Goal: Task Accomplishment & Management: Use online tool/utility

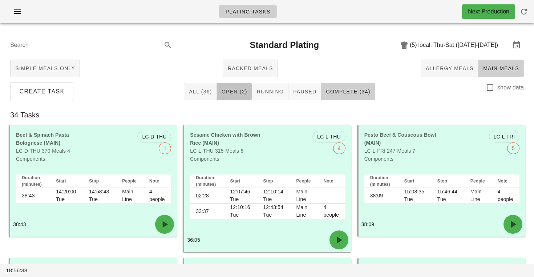
click at [233, 89] on span "Open (2)" at bounding box center [234, 92] width 26 height 6
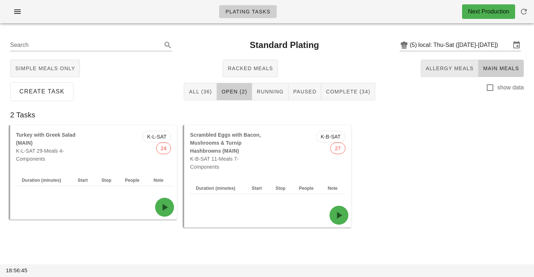
click at [457, 68] on span "Allergy Meals" at bounding box center [449, 68] width 48 height 6
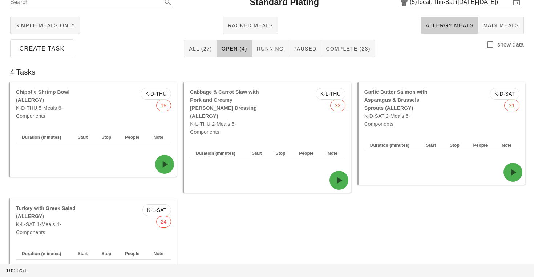
scroll to position [45, 0]
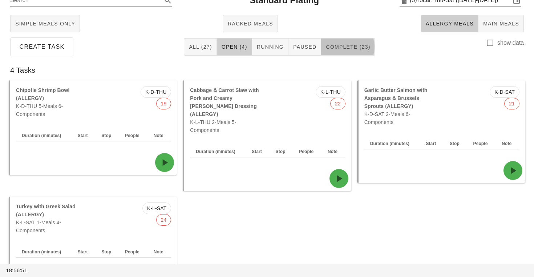
click at [357, 48] on span "Complete (23)" at bounding box center [347, 47] width 45 height 6
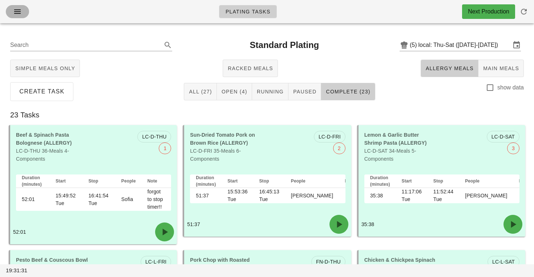
click at [10, 15] on button "button" at bounding box center [17, 11] width 23 height 13
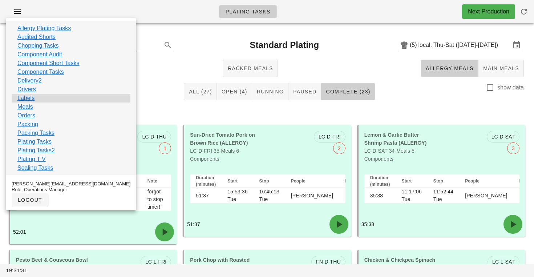
click at [36, 98] on div "Labels" at bounding box center [71, 98] width 119 height 9
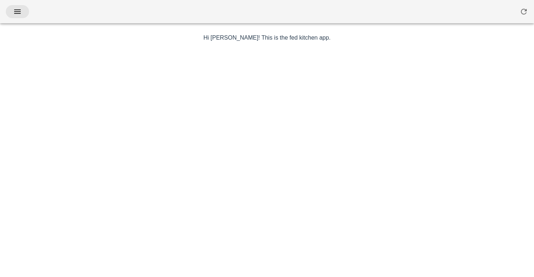
click at [14, 15] on icon "button" at bounding box center [17, 11] width 9 height 9
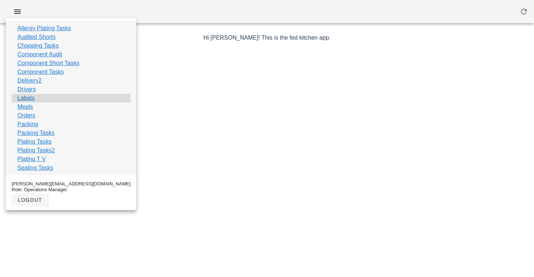
click at [30, 101] on link "Labels" at bounding box center [25, 98] width 17 height 9
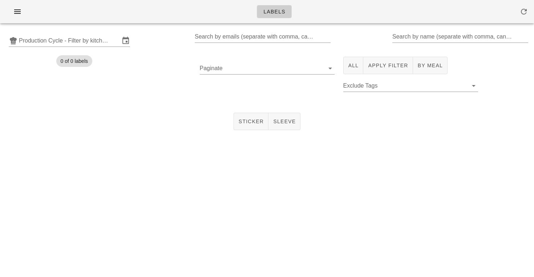
click at [86, 33] on div "Production Cycle - Filter by kitchen production schedules Search by emails (sep…" at bounding box center [267, 40] width 534 height 23
click at [85, 41] on input "Production Cycle - Filter by kitchen production schedules" at bounding box center [69, 41] width 101 height 12
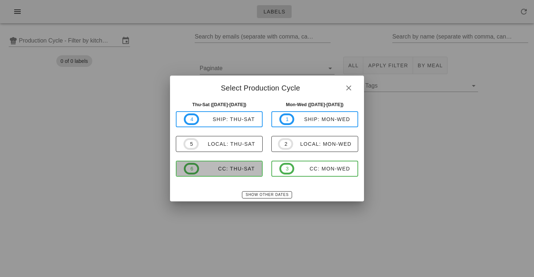
click at [228, 170] on div "CC: Thu-Sat" at bounding box center [227, 169] width 56 height 6
type input "CC: Thu-Sat ([DATE]-[DATE])"
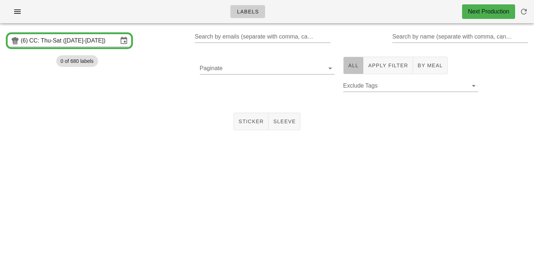
click at [353, 61] on button "All" at bounding box center [353, 65] width 20 height 17
click at [250, 121] on span "Sticker" at bounding box center [251, 121] width 26 height 6
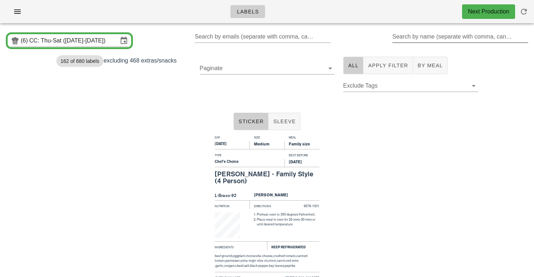
click at [423, 34] on div "Search by name (separate with comma, can be partial)" at bounding box center [459, 37] width 134 height 12
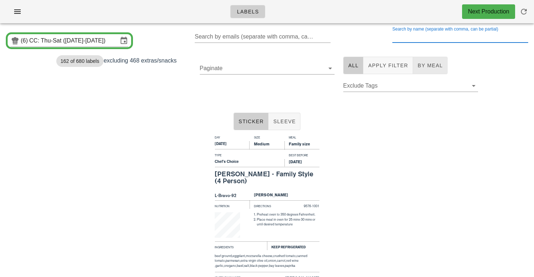
click at [424, 64] on span "By Meal" at bounding box center [429, 65] width 25 height 6
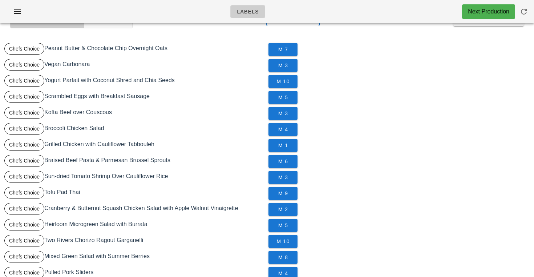
scroll to position [68, 0]
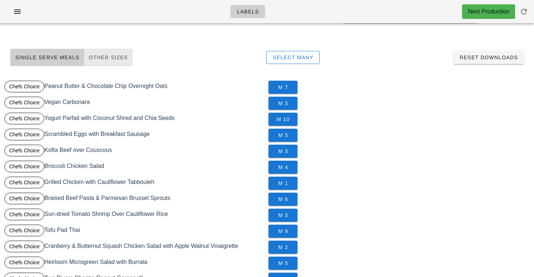
click at [118, 63] on button "Other Sizes" at bounding box center [108, 57] width 48 height 17
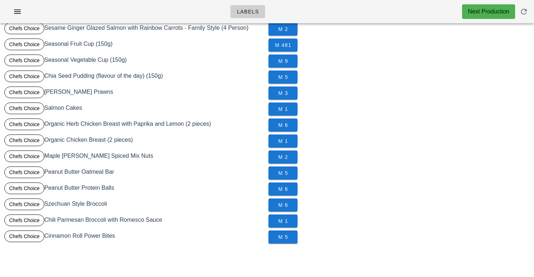
scroll to position [174, 0]
click at [270, 204] on button "M 6" at bounding box center [282, 204] width 29 height 13
